Goal: Task Accomplishment & Management: Use online tool/utility

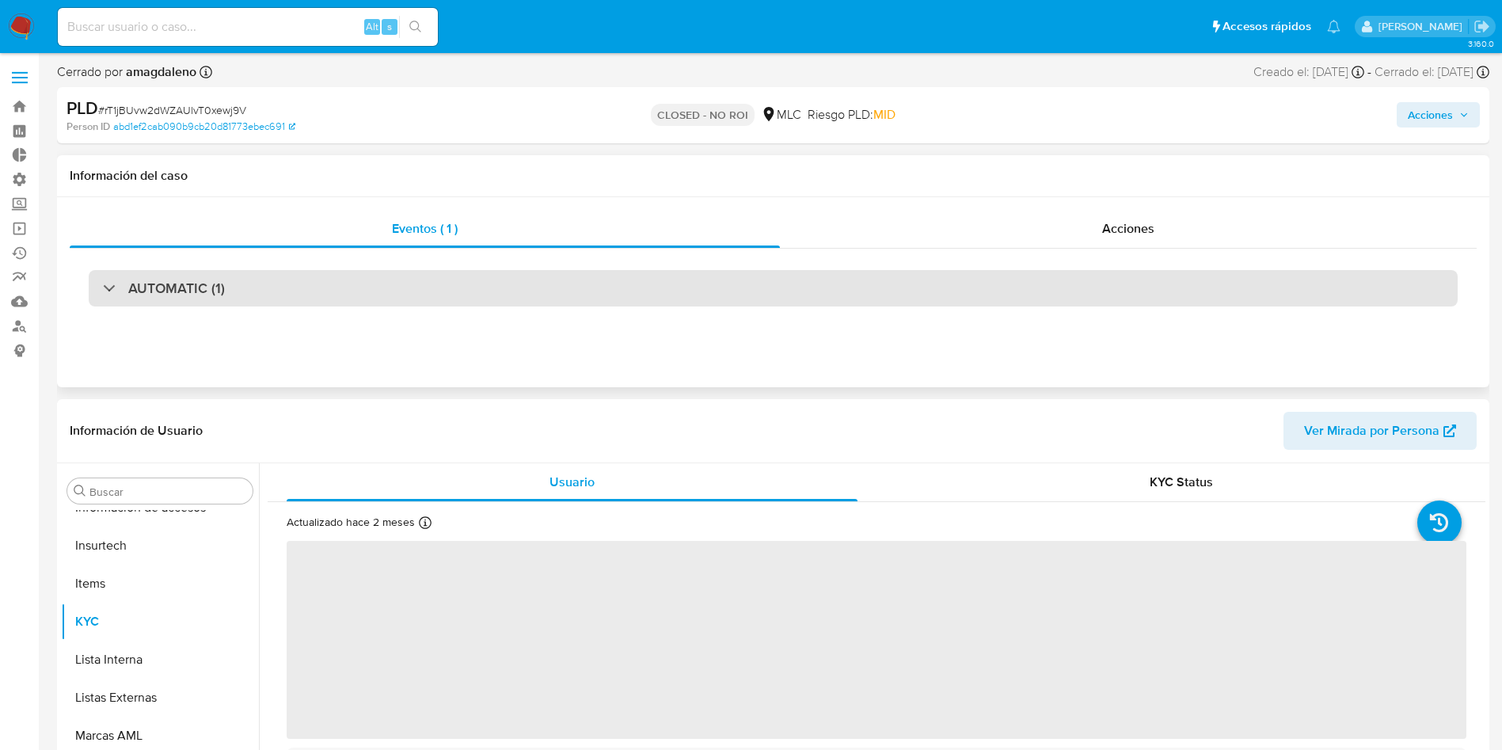
scroll to position [669, 0]
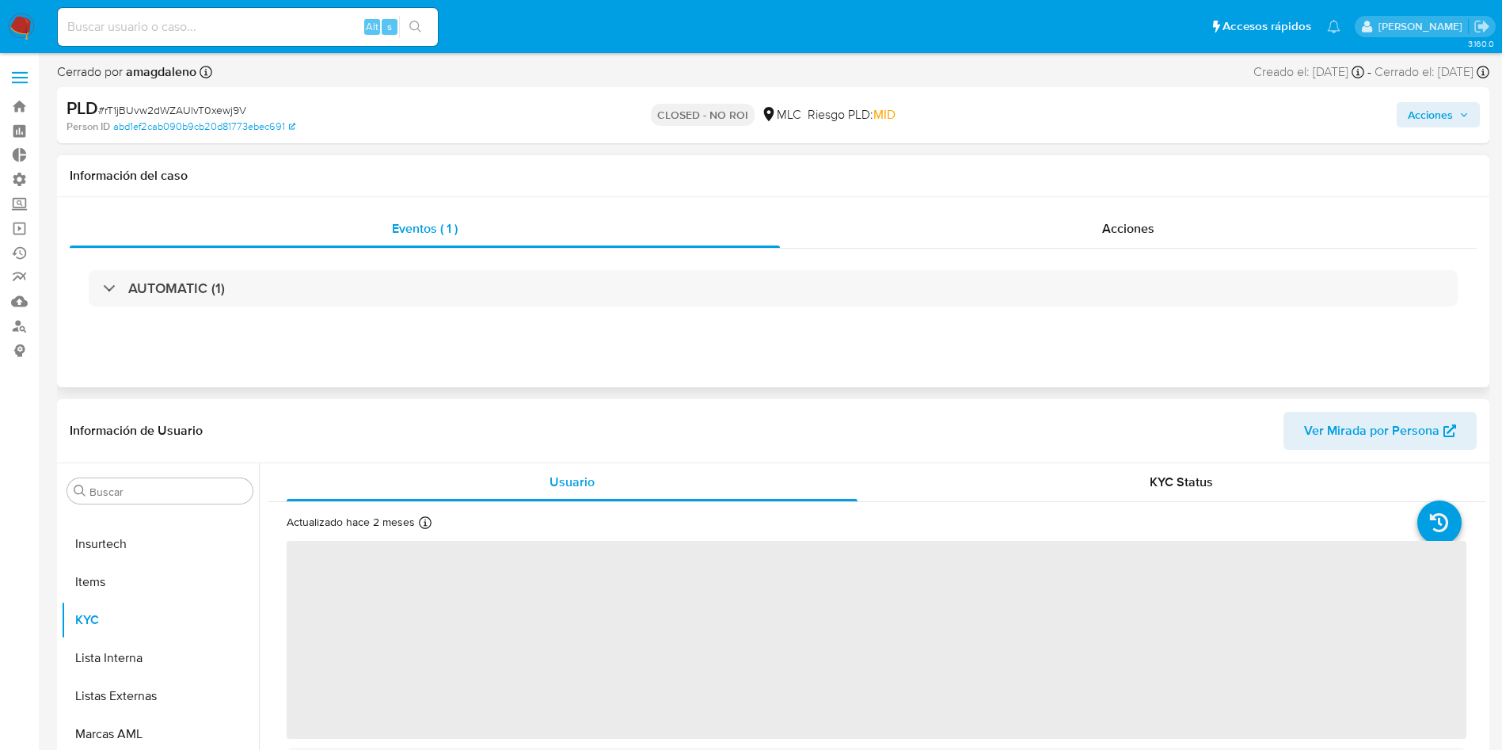
select select "10"
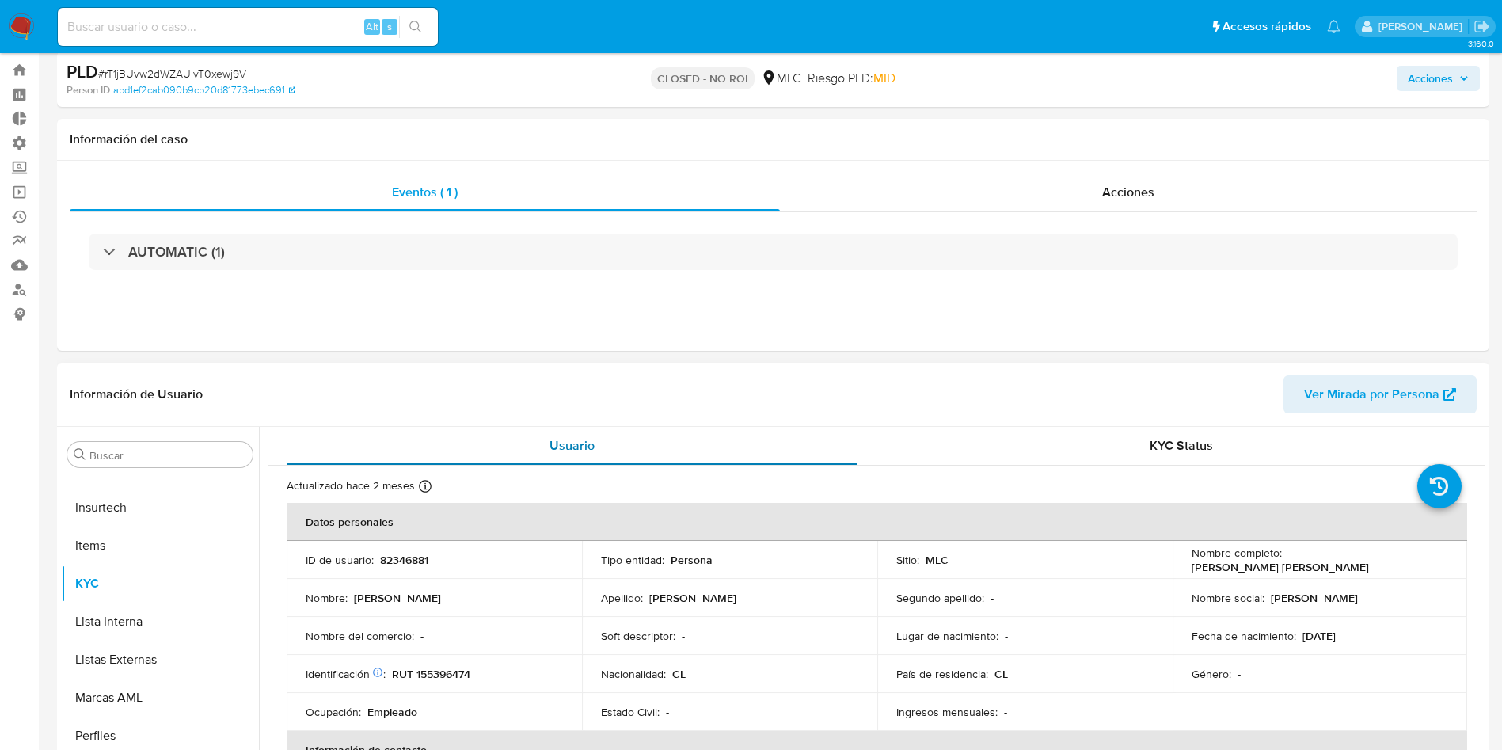
scroll to position [0, 0]
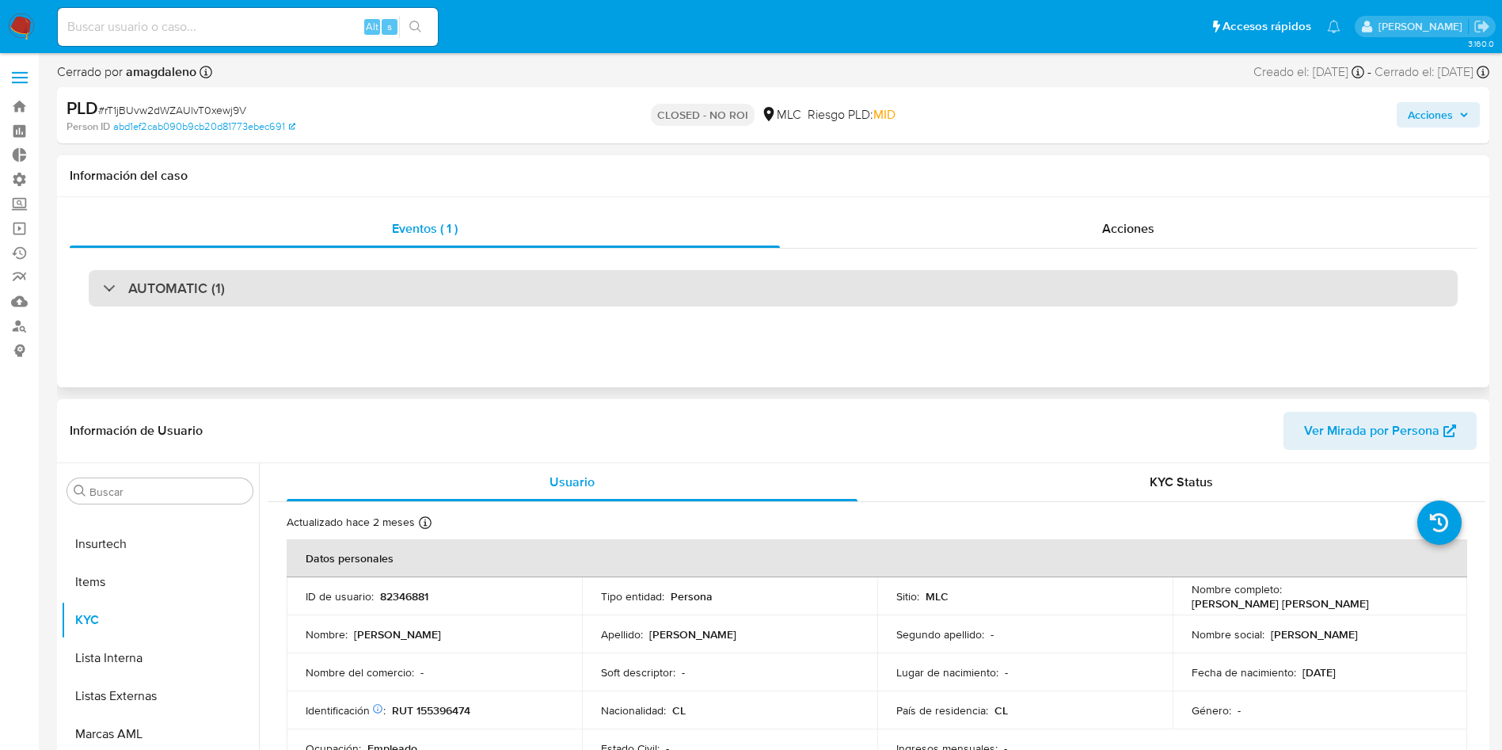
click at [111, 283] on div "AUTOMATIC (1)" at bounding box center [164, 288] width 122 height 17
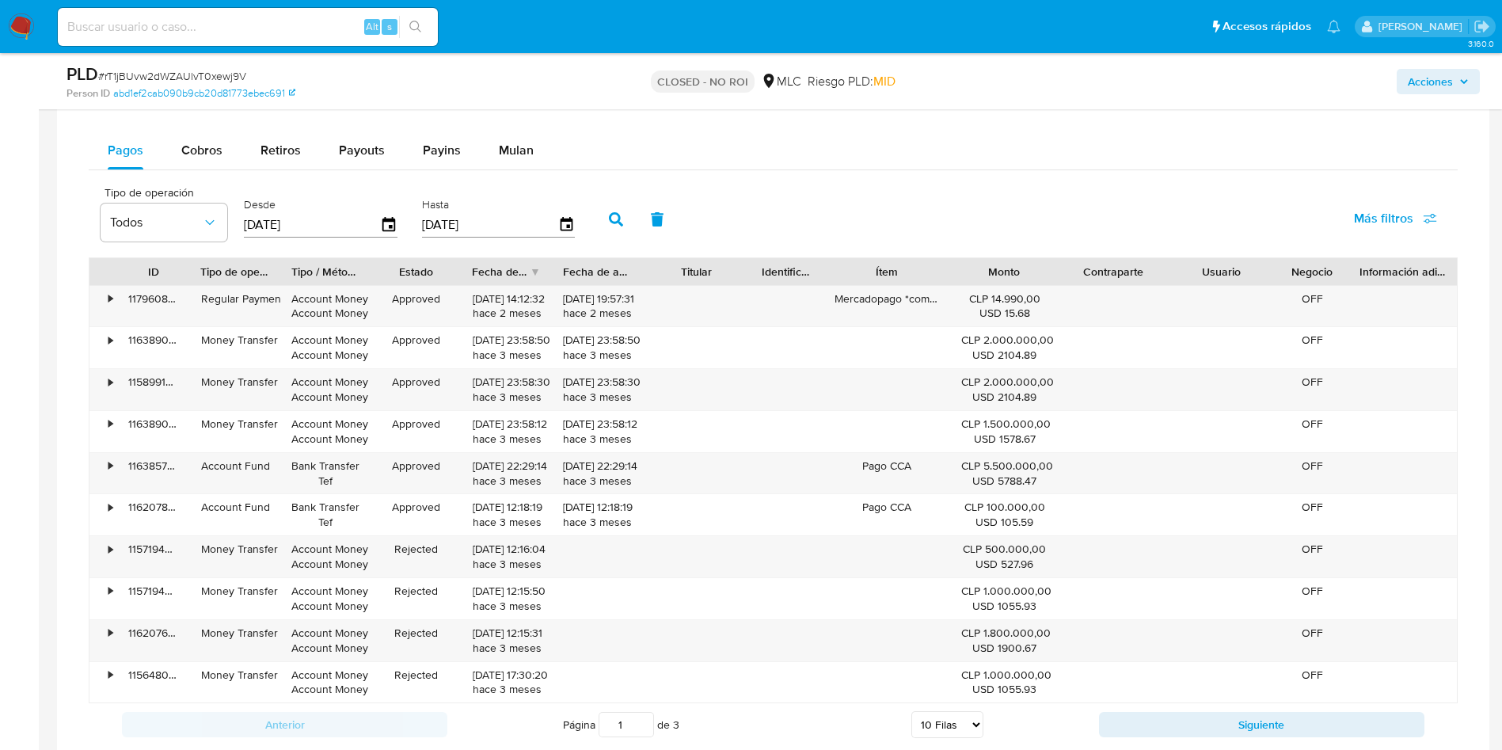
scroll to position [1408, 0]
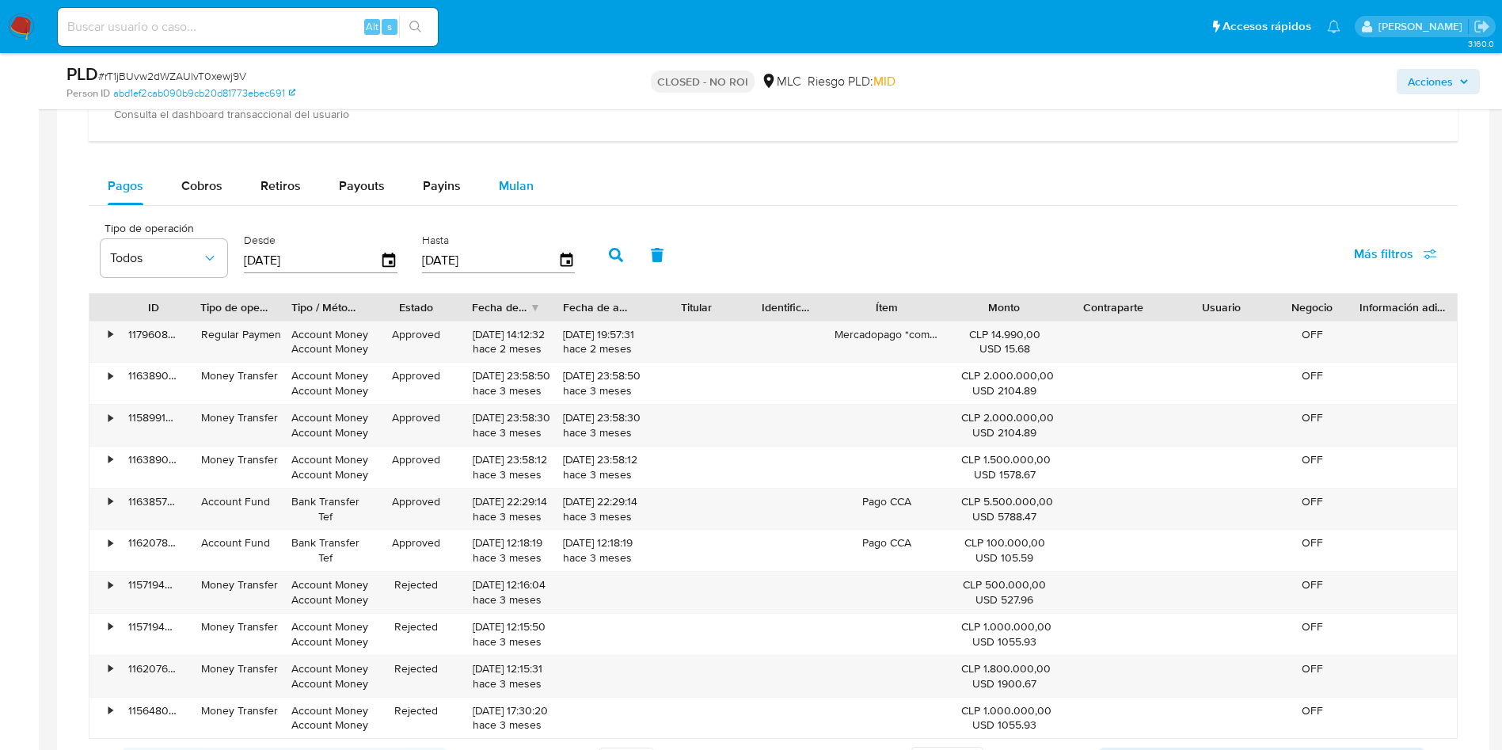
click at [493, 185] on button "Mulan" at bounding box center [516, 186] width 73 height 38
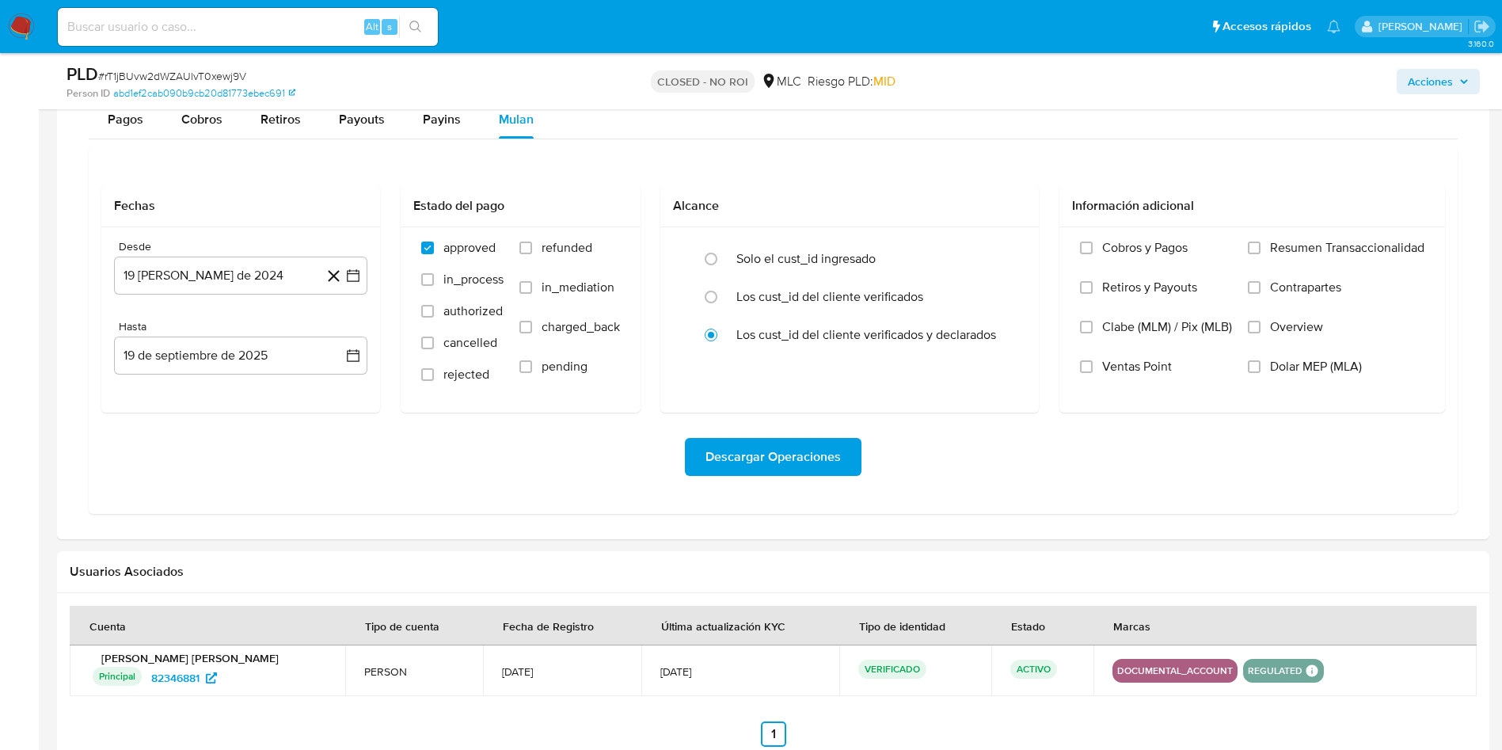
scroll to position [1444, 0]
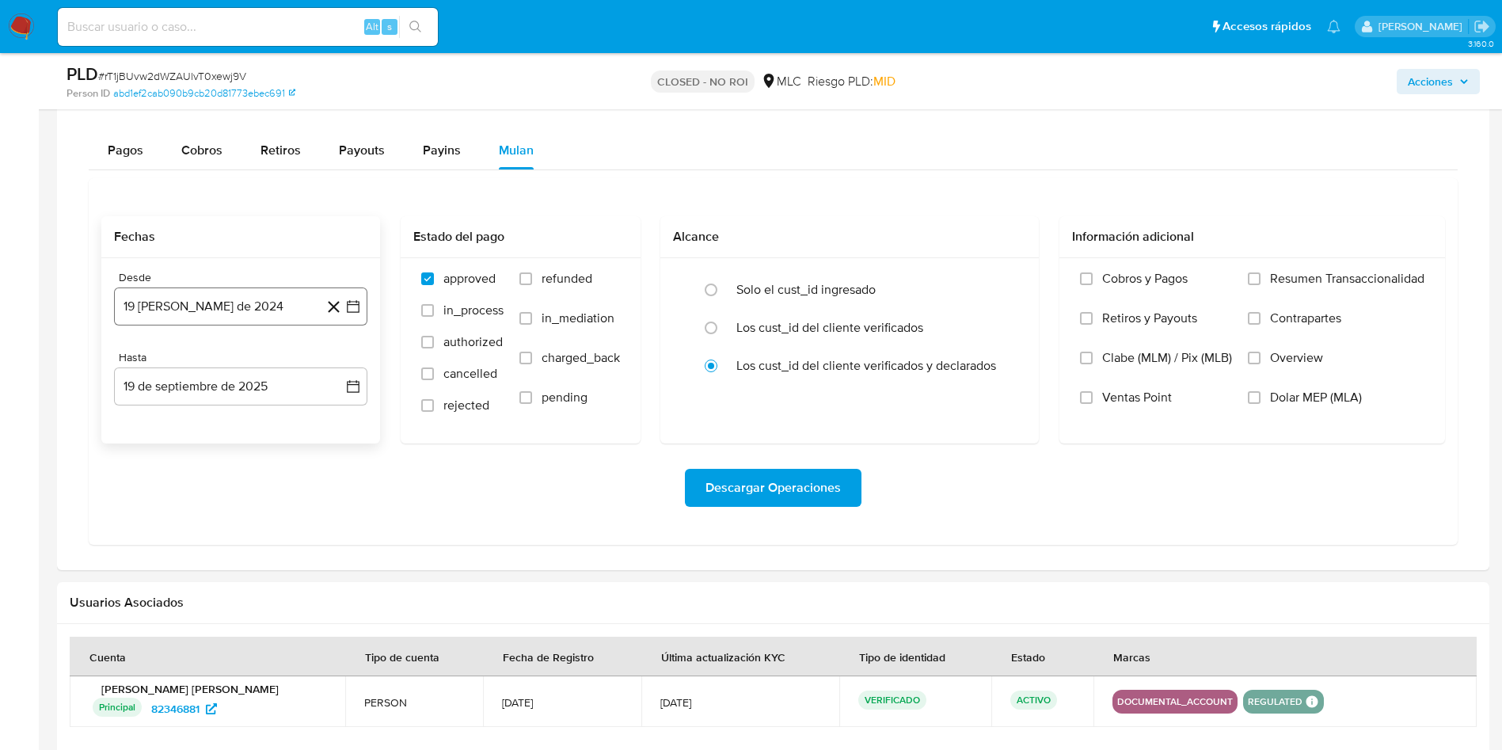
click at [348, 309] on icon "button" at bounding box center [353, 307] width 16 height 16
click at [135, 364] on icon "Mes anterior" at bounding box center [142, 363] width 19 height 19
click at [339, 368] on icon "Mes siguiente" at bounding box center [338, 363] width 19 height 19
click at [340, 369] on icon "Mes siguiente" at bounding box center [338, 363] width 19 height 19
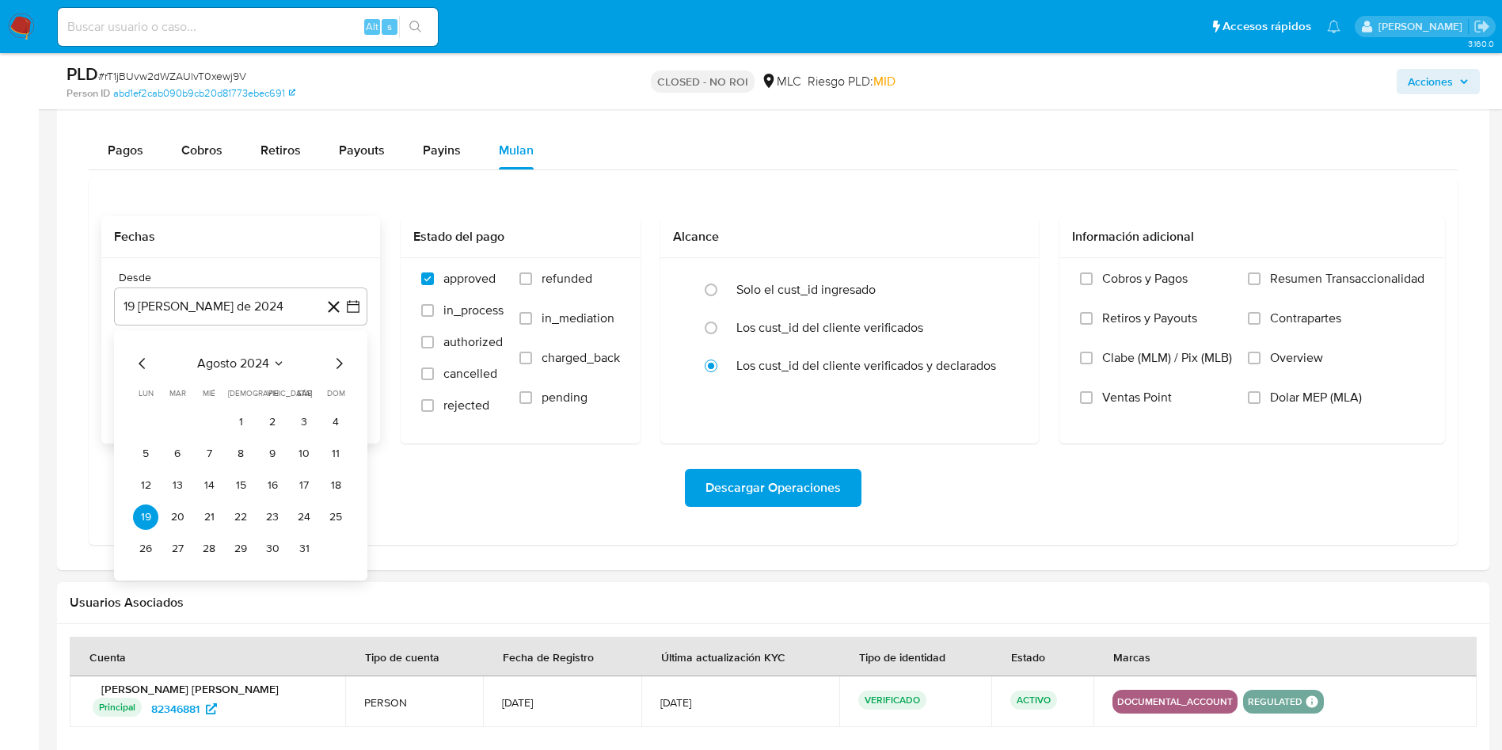
click at [340, 369] on icon "Mes siguiente" at bounding box center [338, 363] width 19 height 19
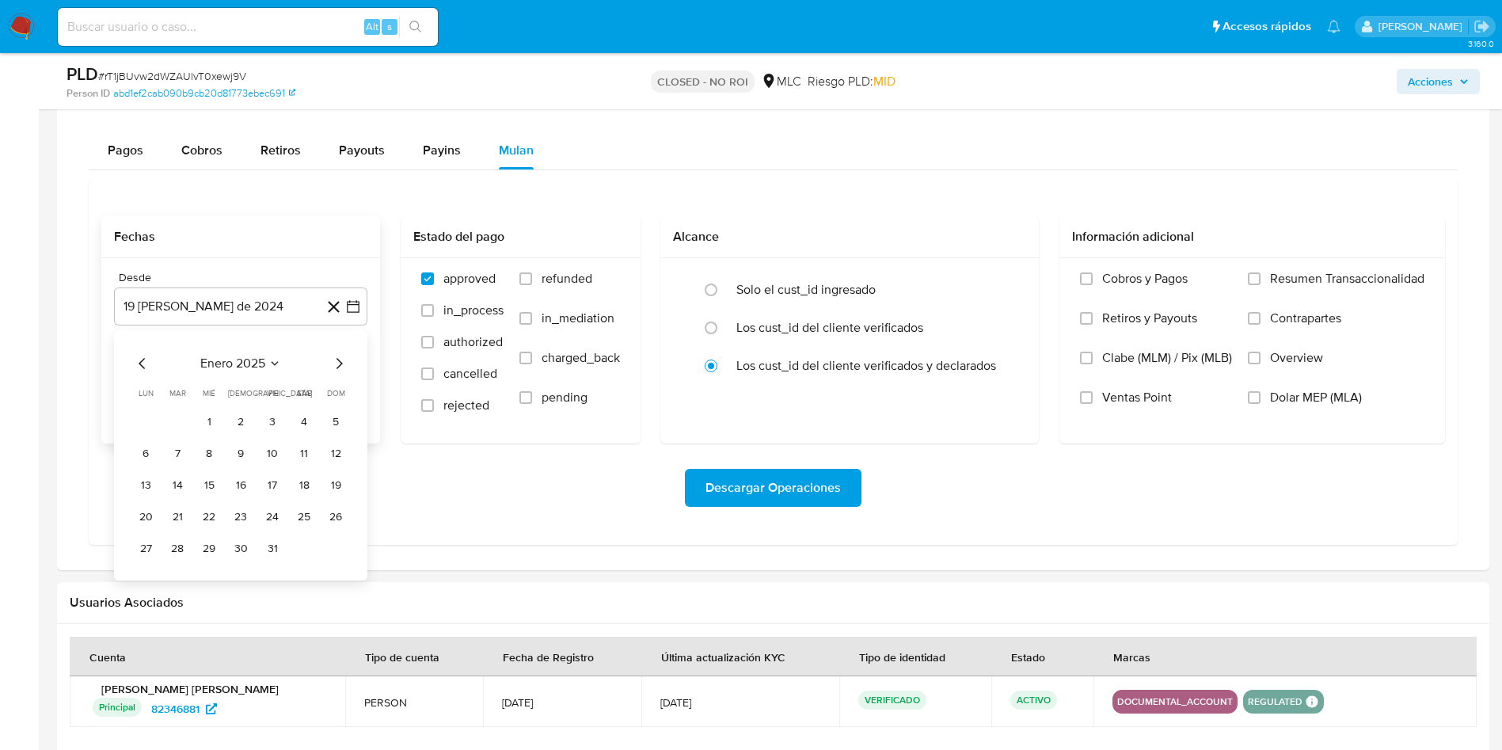
click at [340, 369] on icon "Mes siguiente" at bounding box center [338, 363] width 19 height 19
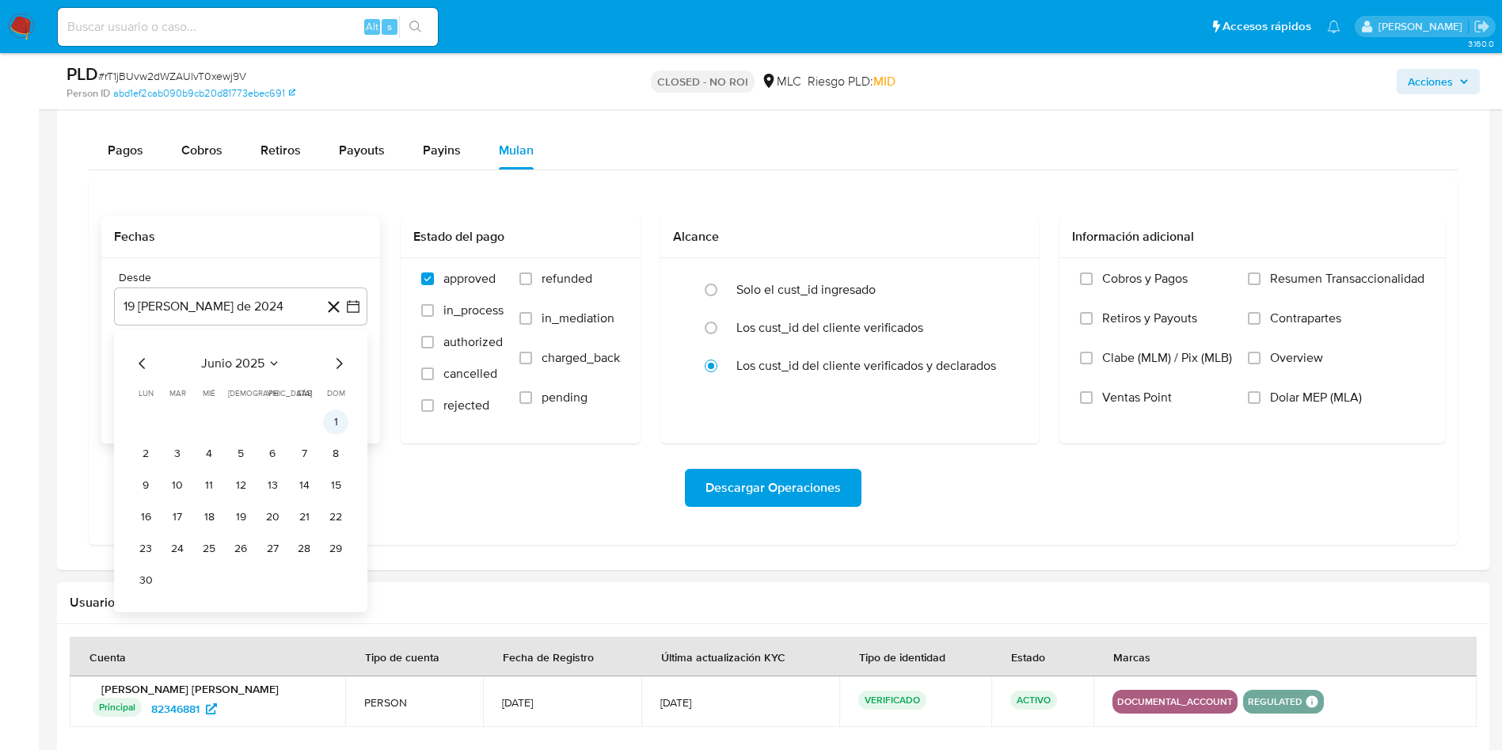
click at [333, 428] on button "1" at bounding box center [335, 421] width 25 height 25
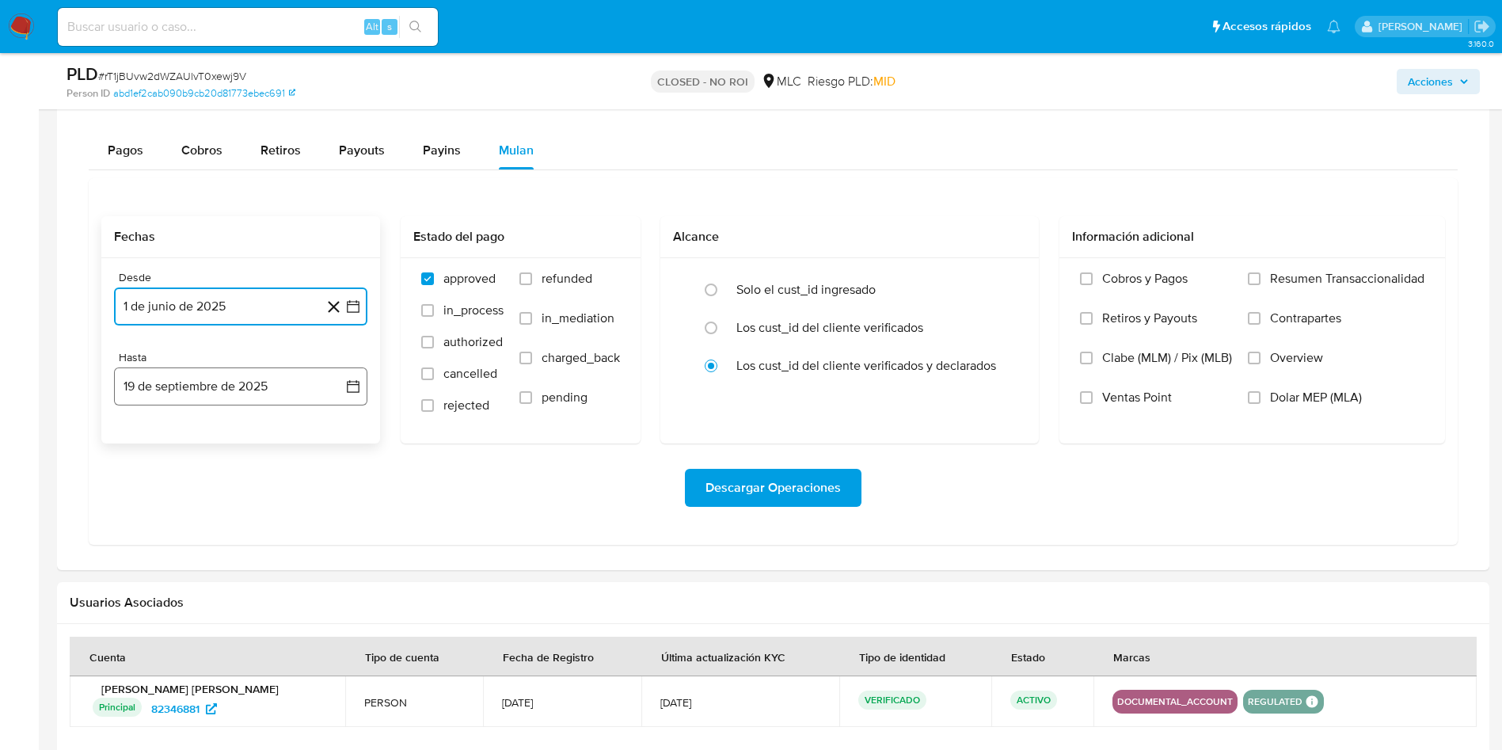
click at [348, 383] on icon "button" at bounding box center [353, 387] width 16 height 16
click at [139, 444] on icon "Mes anterior" at bounding box center [142, 443] width 19 height 19
click at [143, 448] on icon "Mes anterior" at bounding box center [142, 443] width 19 height 19
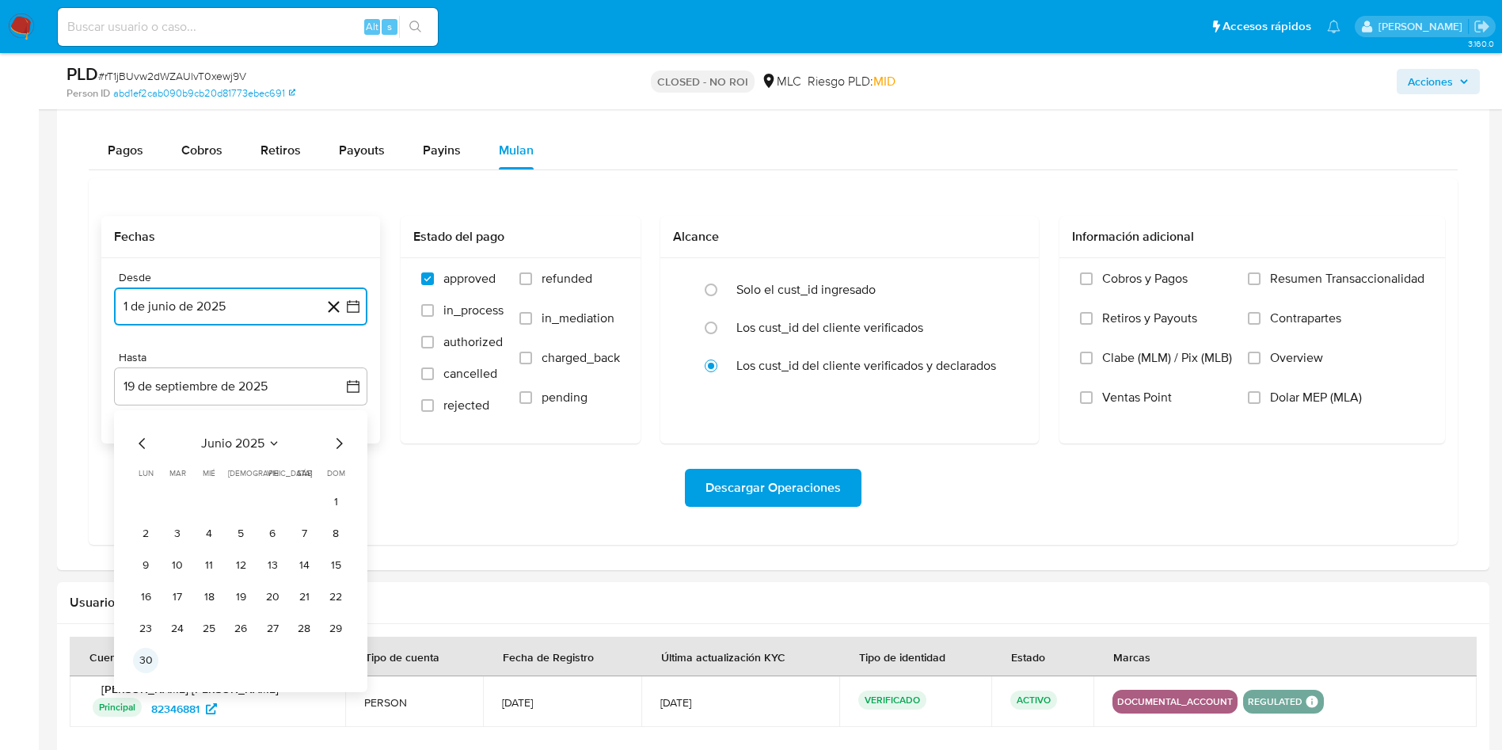
click at [146, 660] on button "30" at bounding box center [145, 660] width 25 height 25
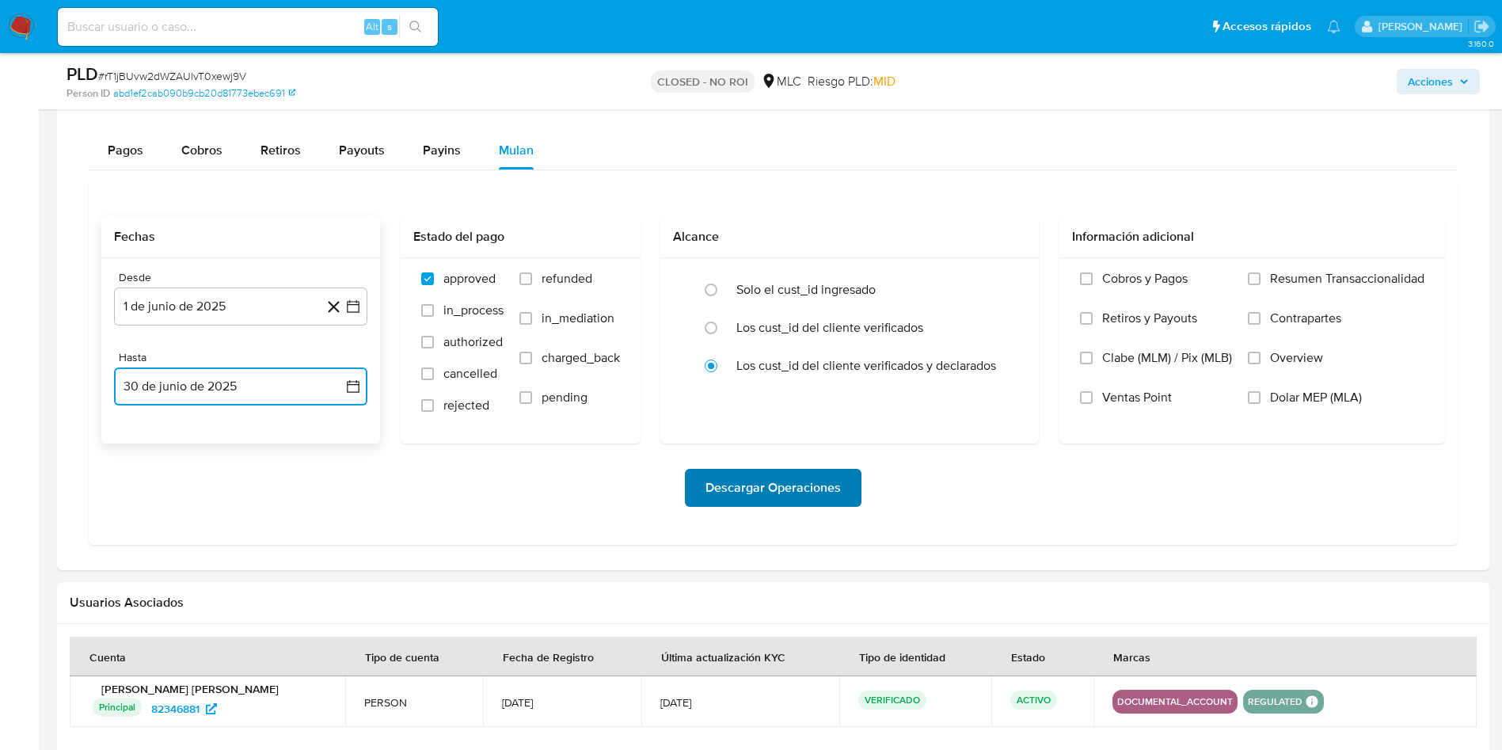
click at [789, 493] on span "Descargar Operaciones" at bounding box center [773, 487] width 135 height 35
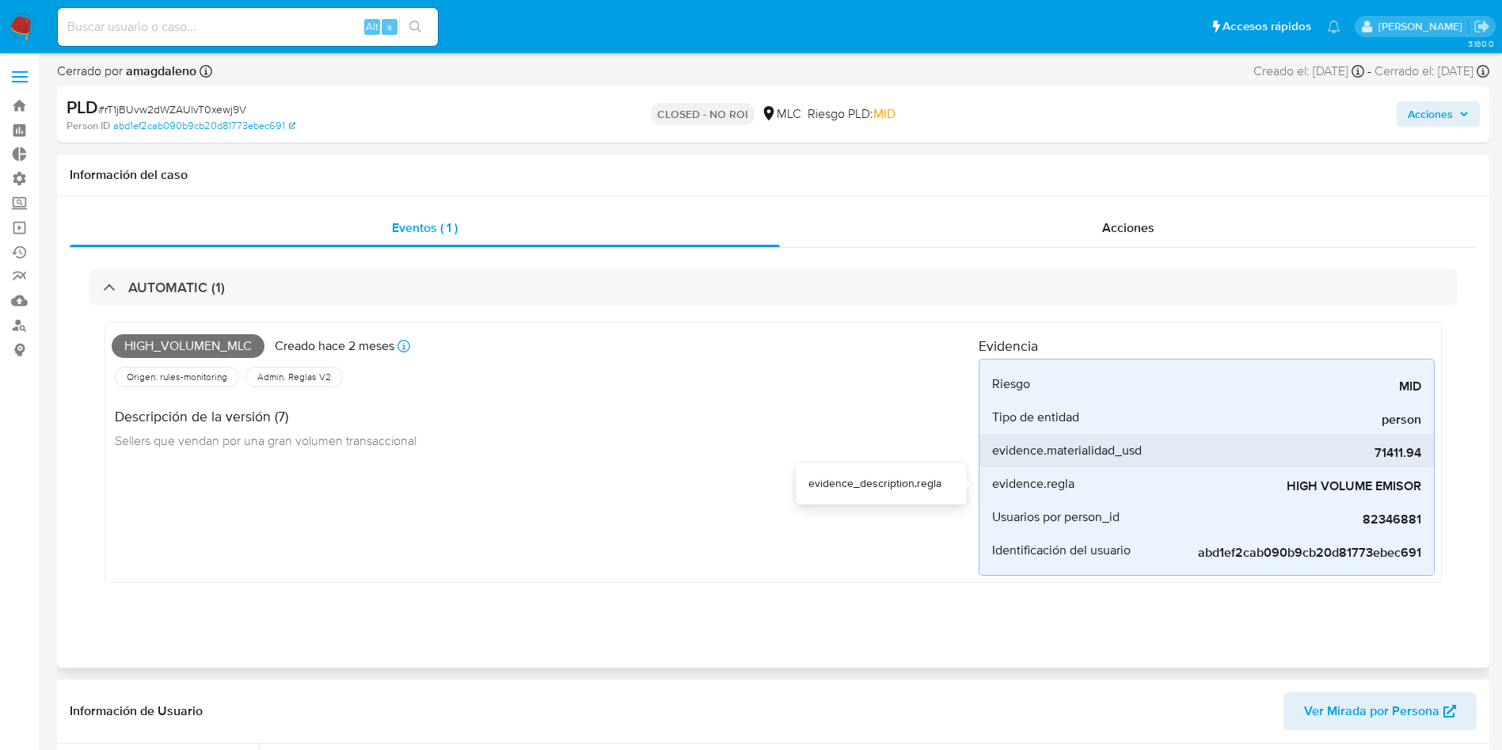
scroll to position [0, 0]
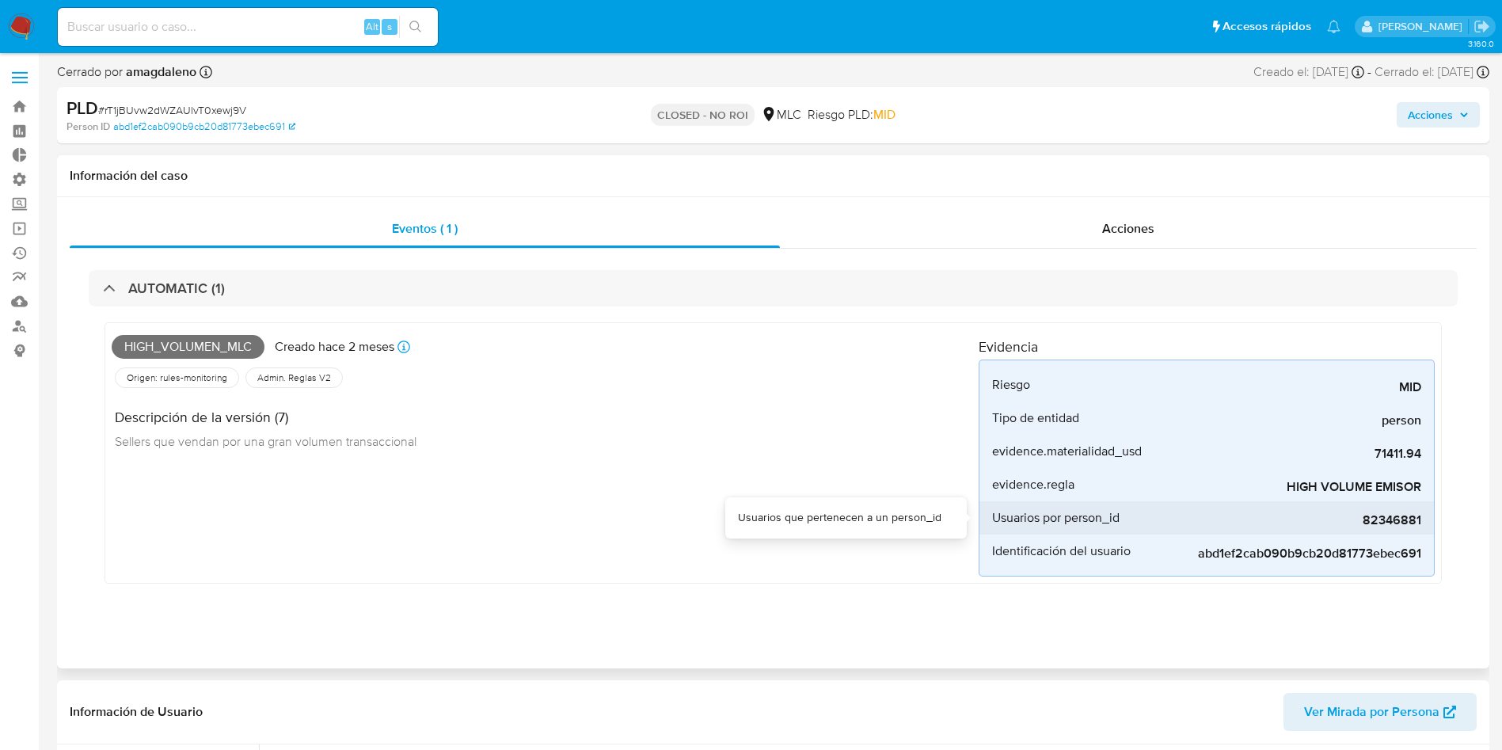
drag, startPoint x: 1356, startPoint y: 519, endPoint x: 1432, endPoint y: 523, distance: 76.1
click at [1432, 523] on li "Usuarios por person_id 82346881" at bounding box center [1207, 517] width 455 height 33
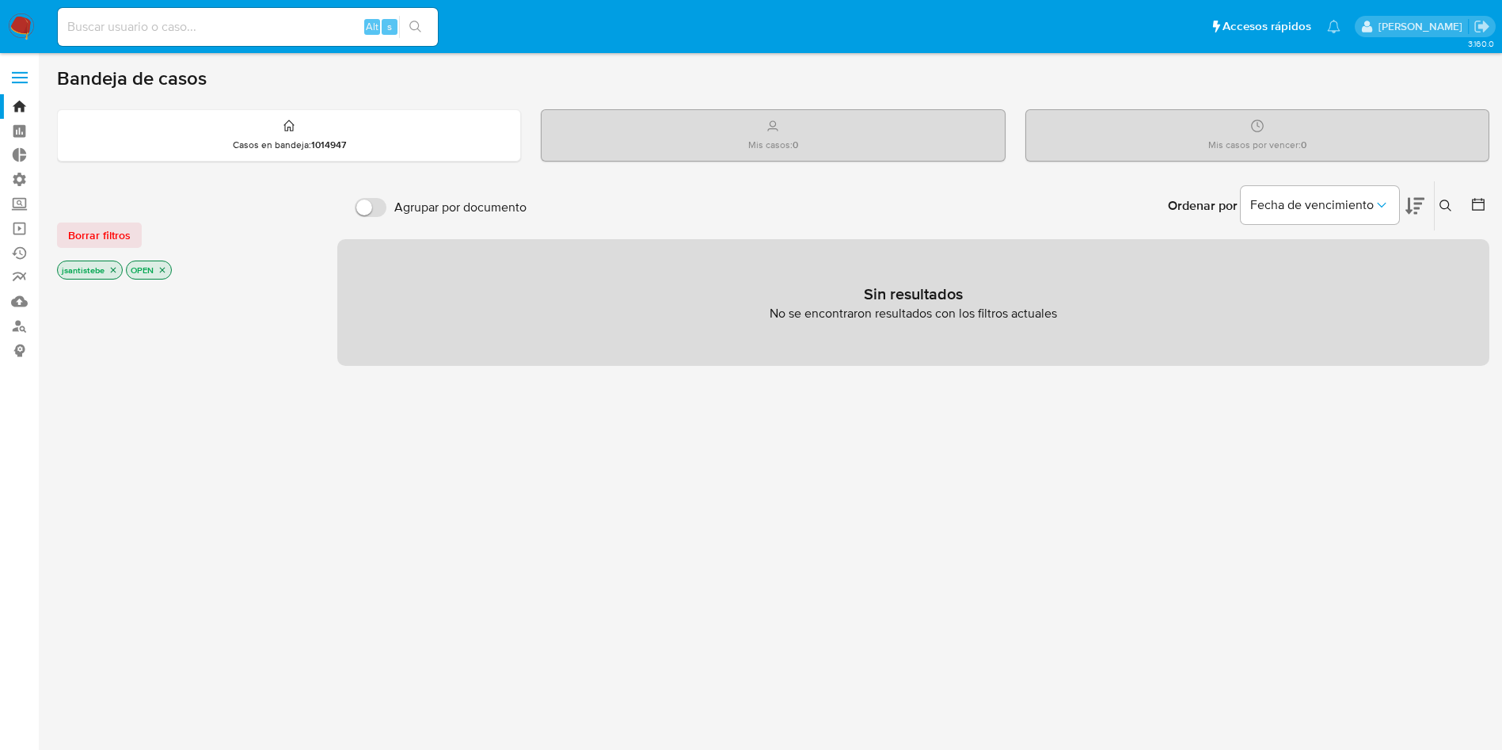
click at [15, 73] on span at bounding box center [20, 72] width 16 height 2
click at [0, 0] on input "checkbox" at bounding box center [0, 0] width 0 height 0
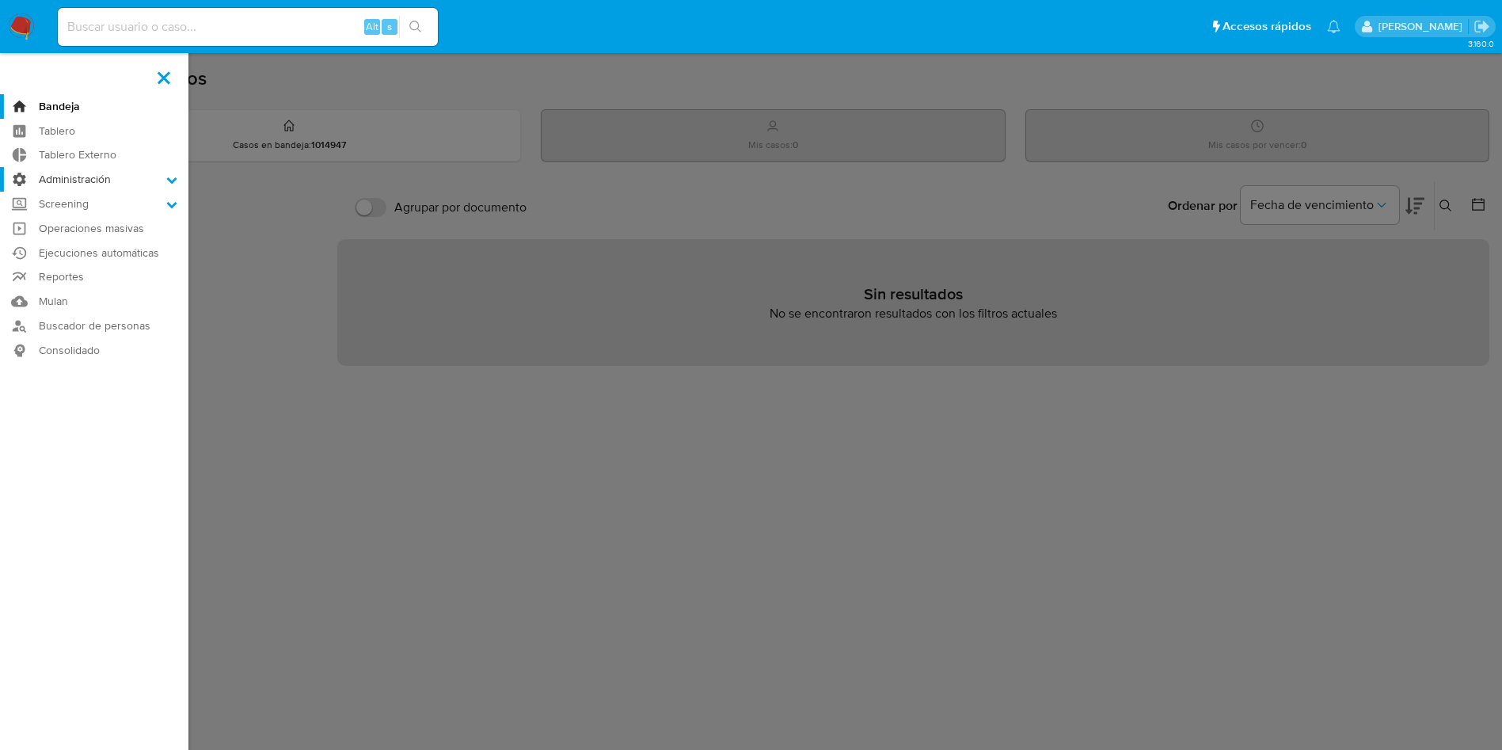
click at [104, 175] on label "Administración" at bounding box center [94, 179] width 188 height 25
click at [0, 0] on input "Administración" at bounding box center [0, 0] width 0 height 0
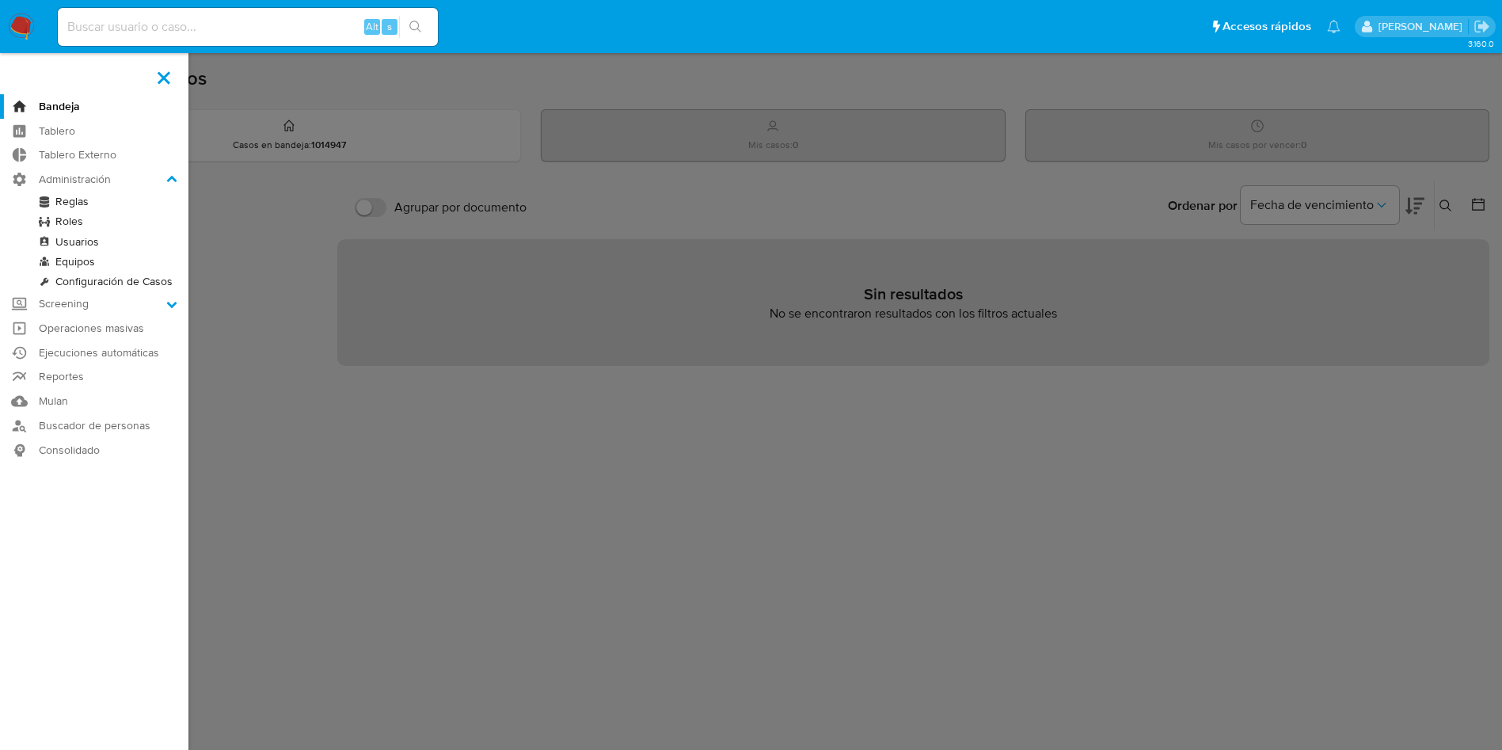
click at [79, 200] on link "Reglas" at bounding box center [94, 202] width 188 height 20
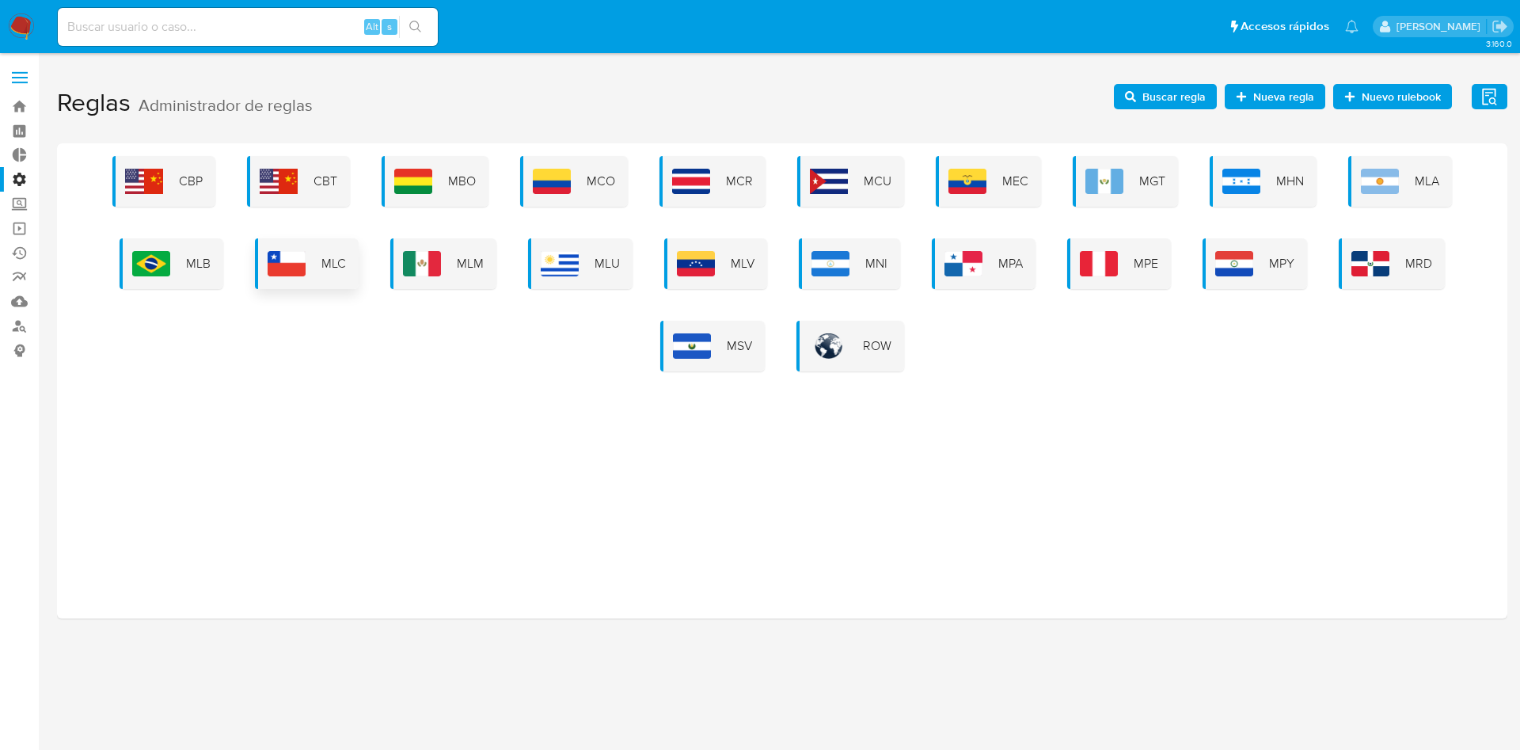
click at [276, 253] on img at bounding box center [287, 263] width 38 height 25
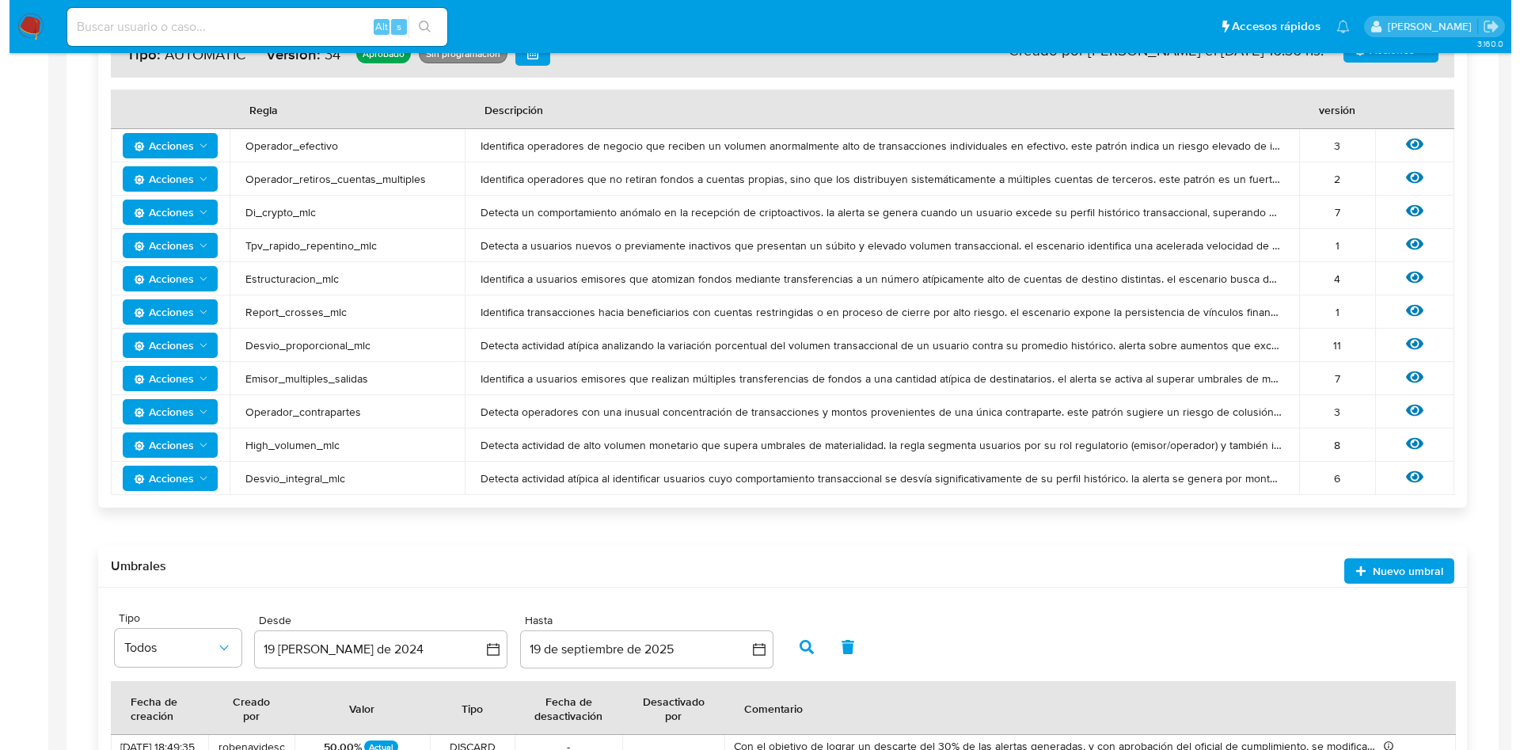
scroll to position [346, 0]
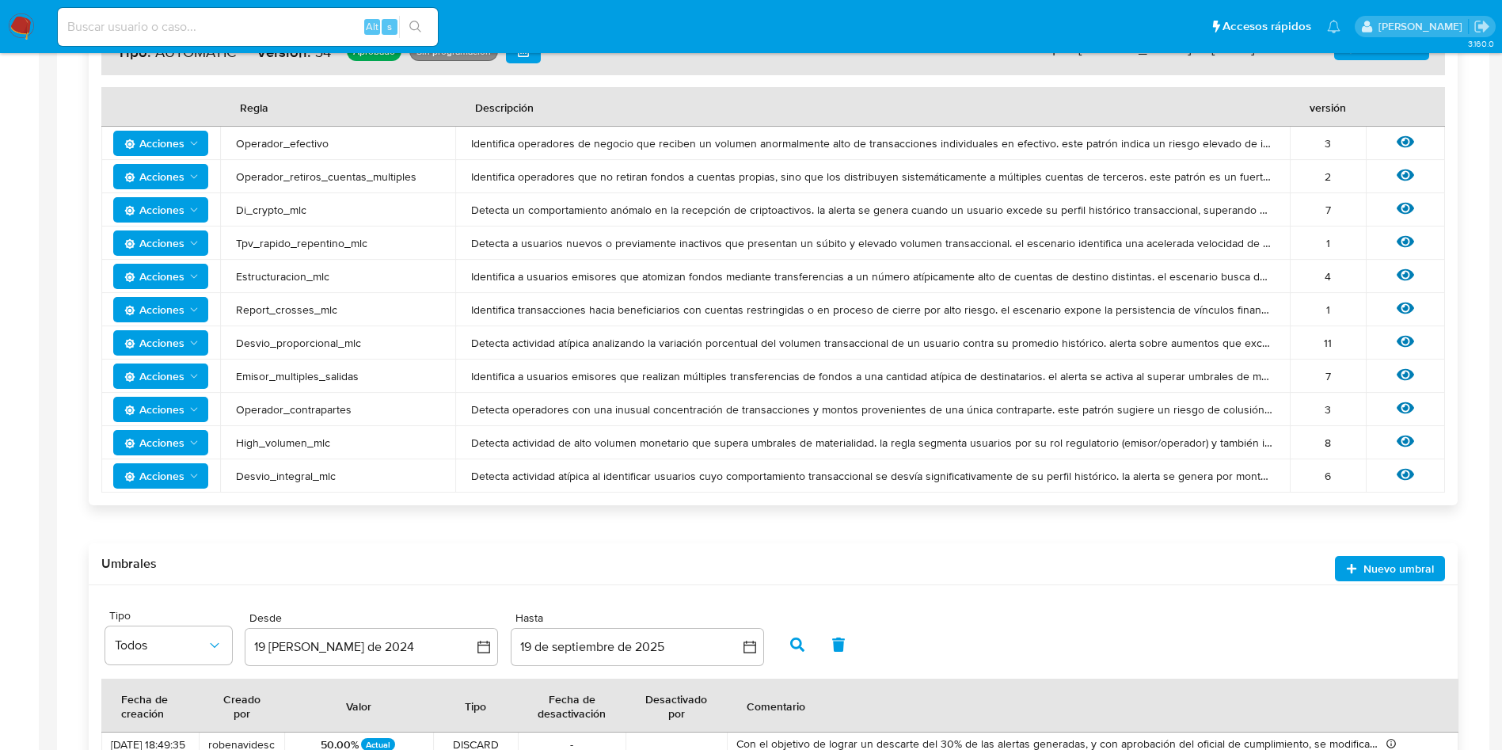
click at [1396, 447] on div "Ver regla" at bounding box center [1406, 442] width 48 height 21
click at [1400, 445] on icon at bounding box center [1405, 440] width 17 height 17
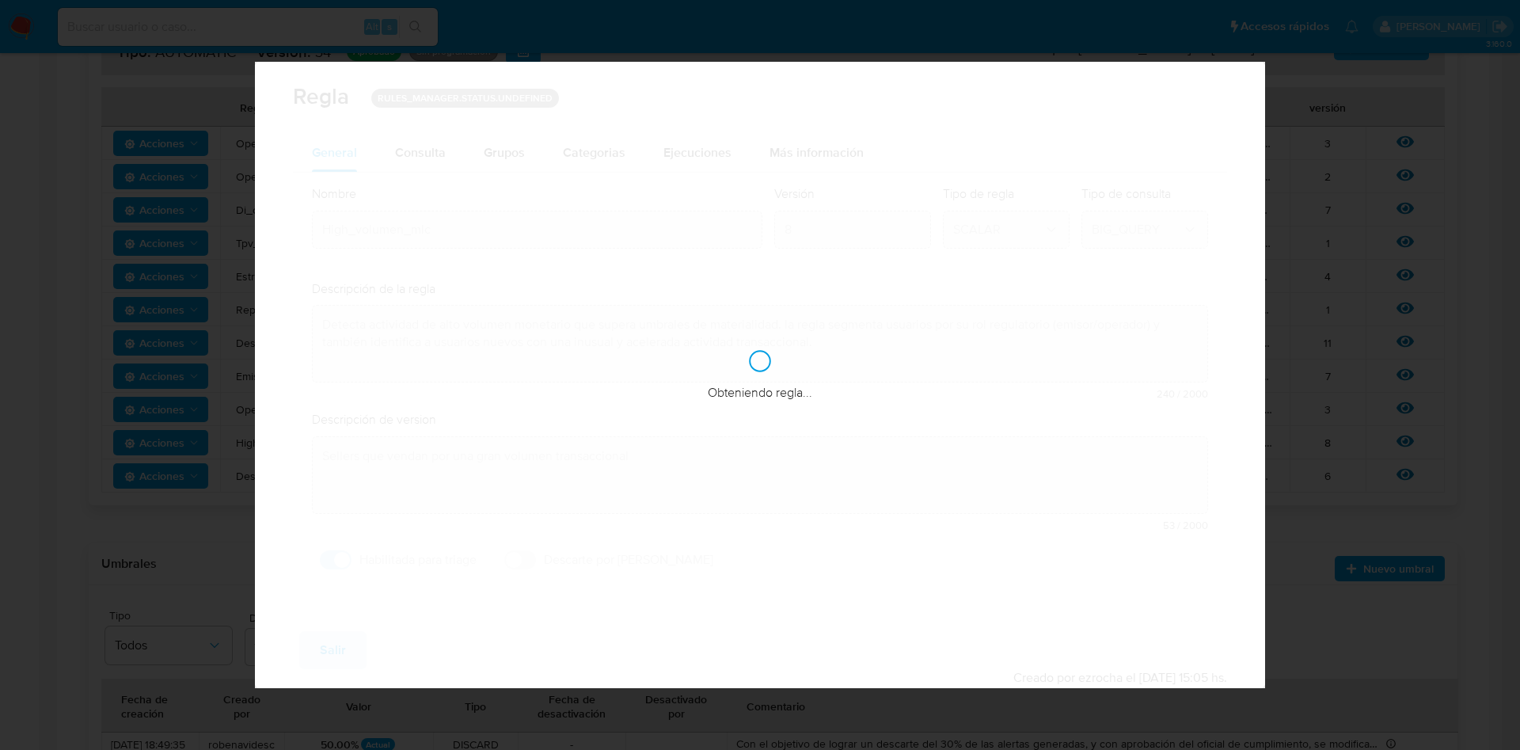
checkbox input "true"
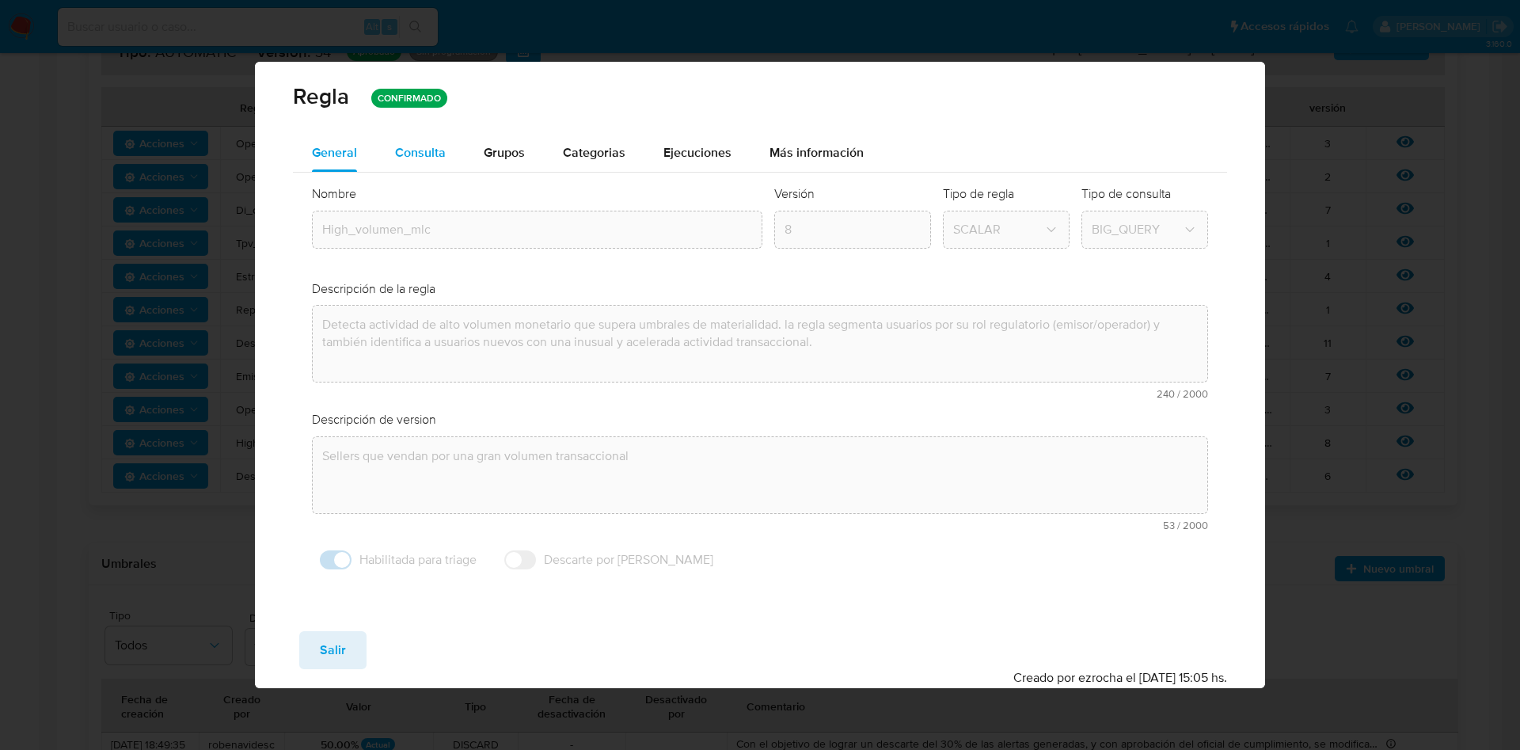
click at [438, 154] on span "Consulta" at bounding box center [420, 152] width 51 height 18
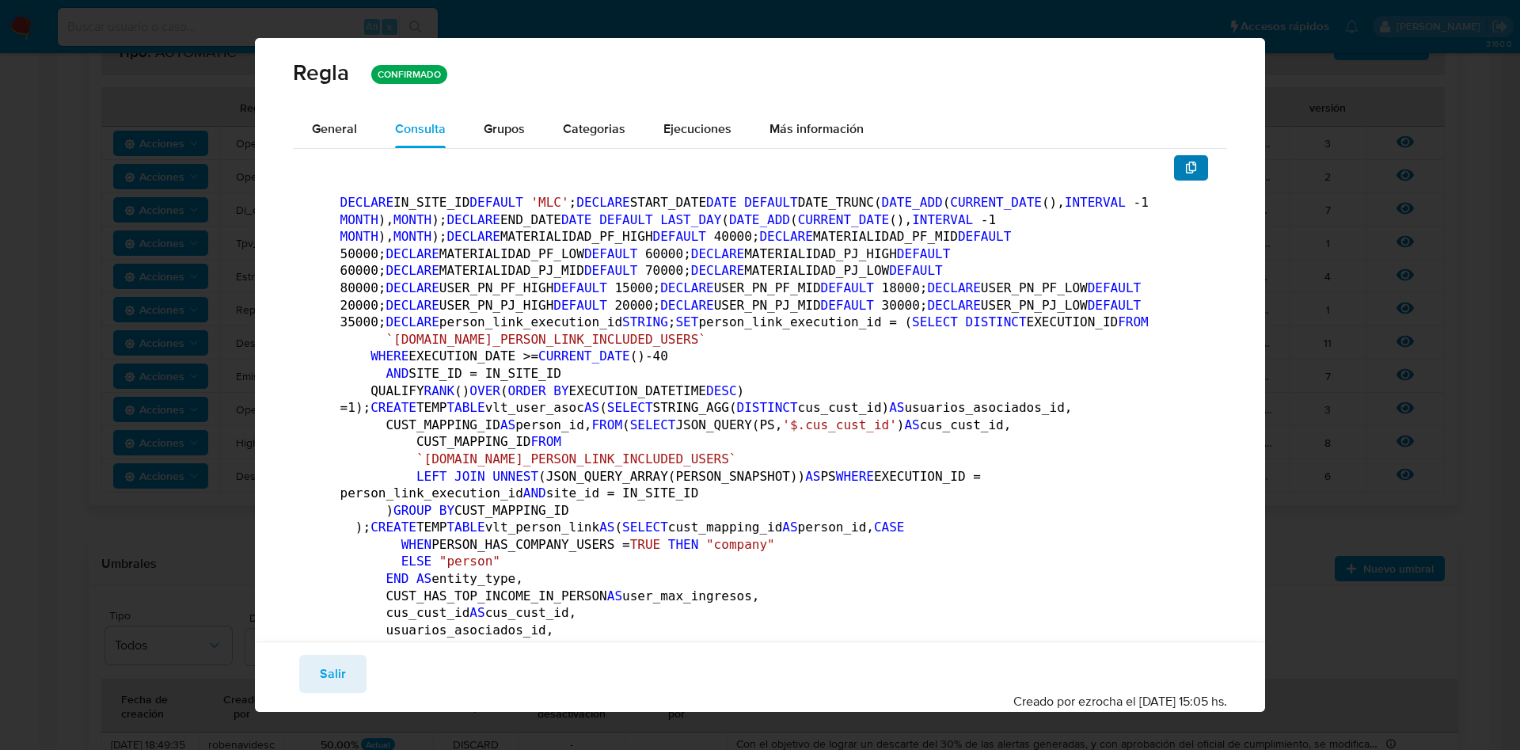
click at [1185, 167] on icon "button" at bounding box center [1191, 168] width 13 height 13
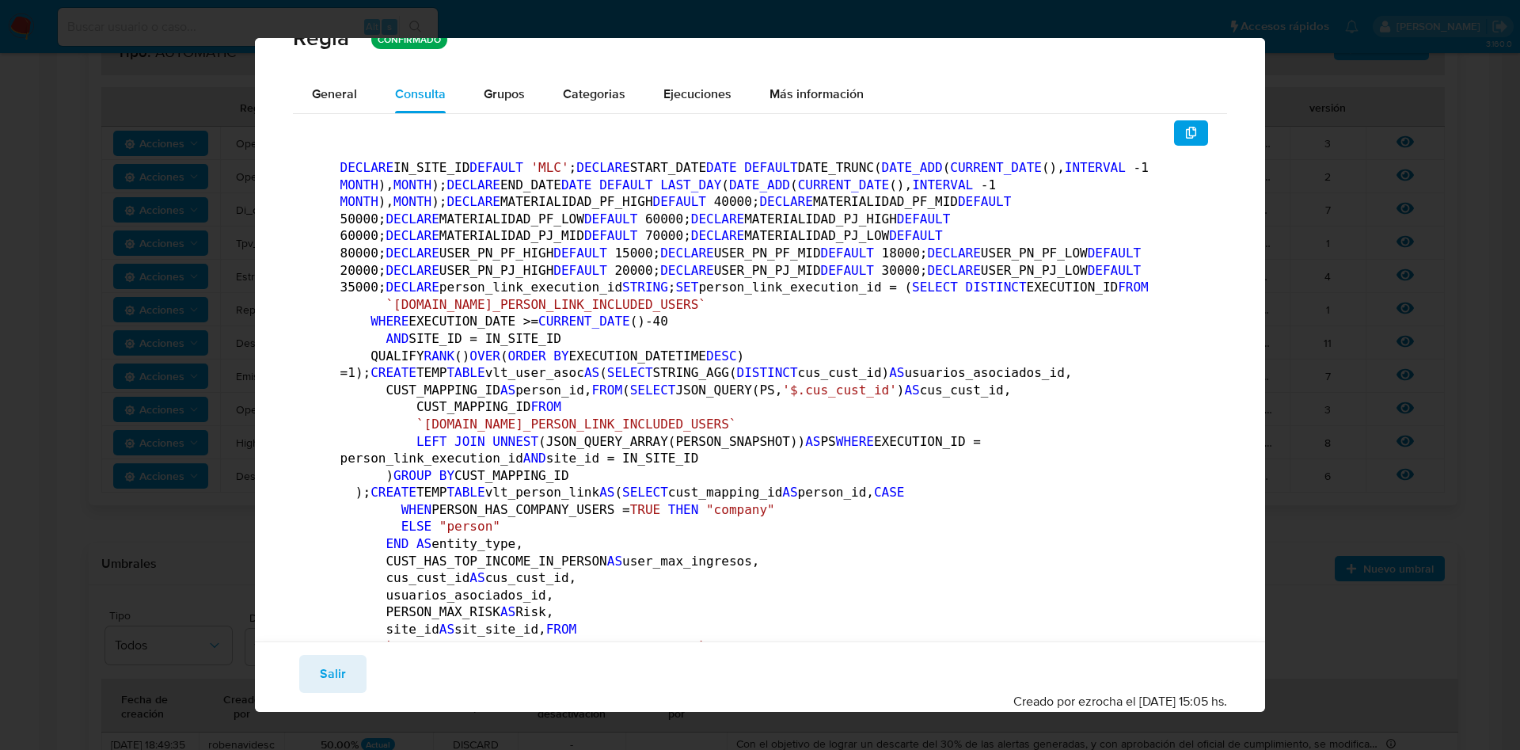
scroll to position [0, 0]
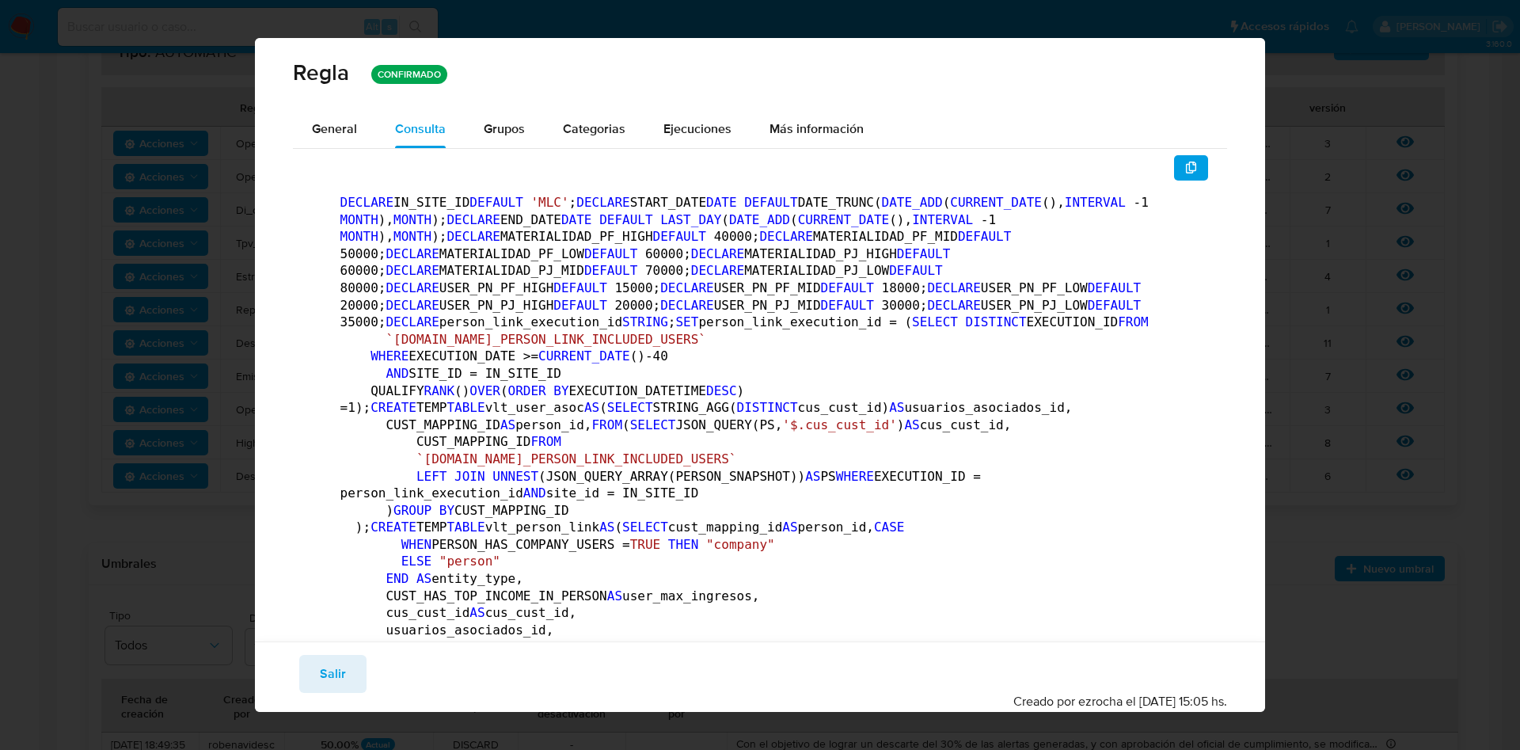
click at [1185, 162] on icon "button" at bounding box center [1191, 168] width 13 height 13
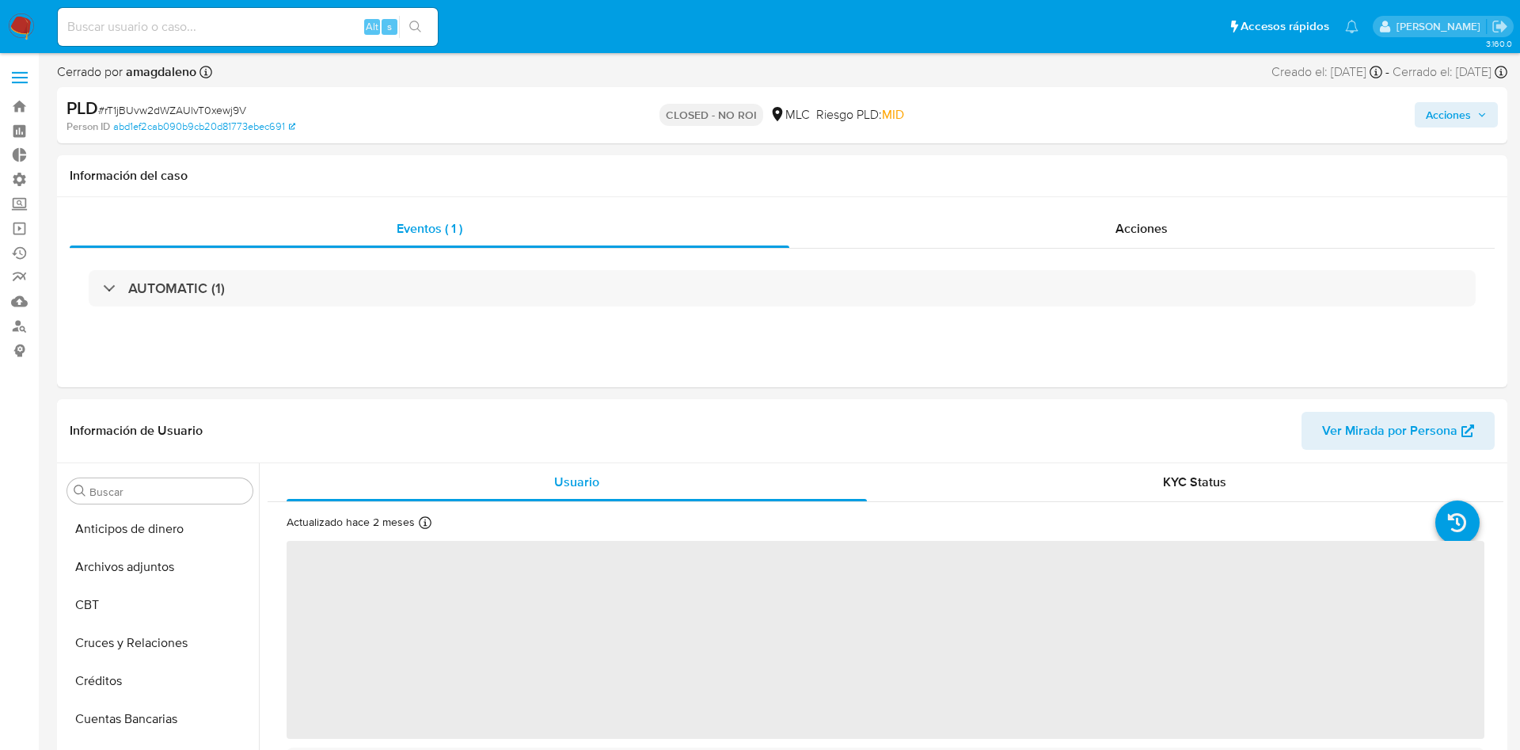
select select "10"
